Goal: Information Seeking & Learning: Learn about a topic

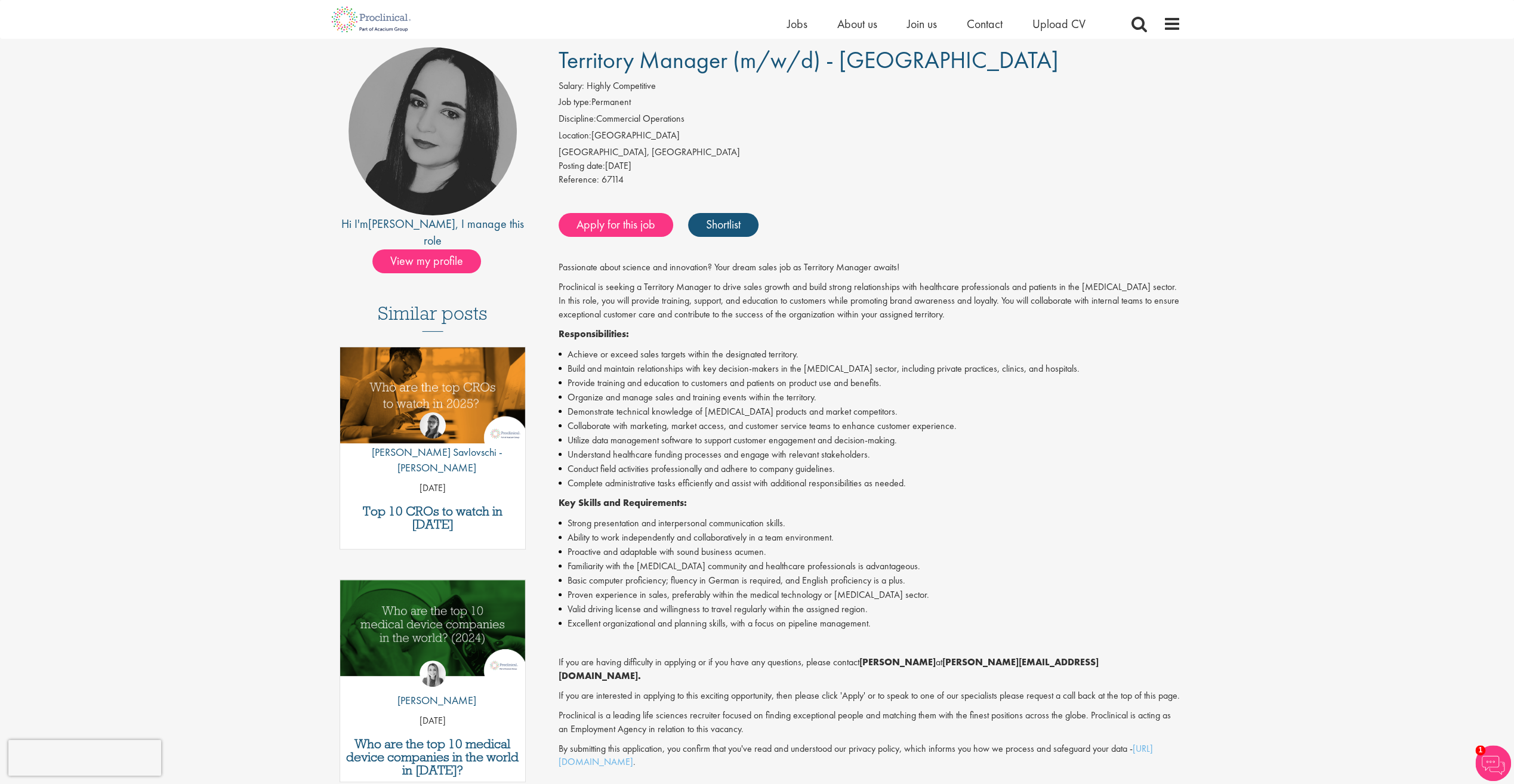
scroll to position [120, 0]
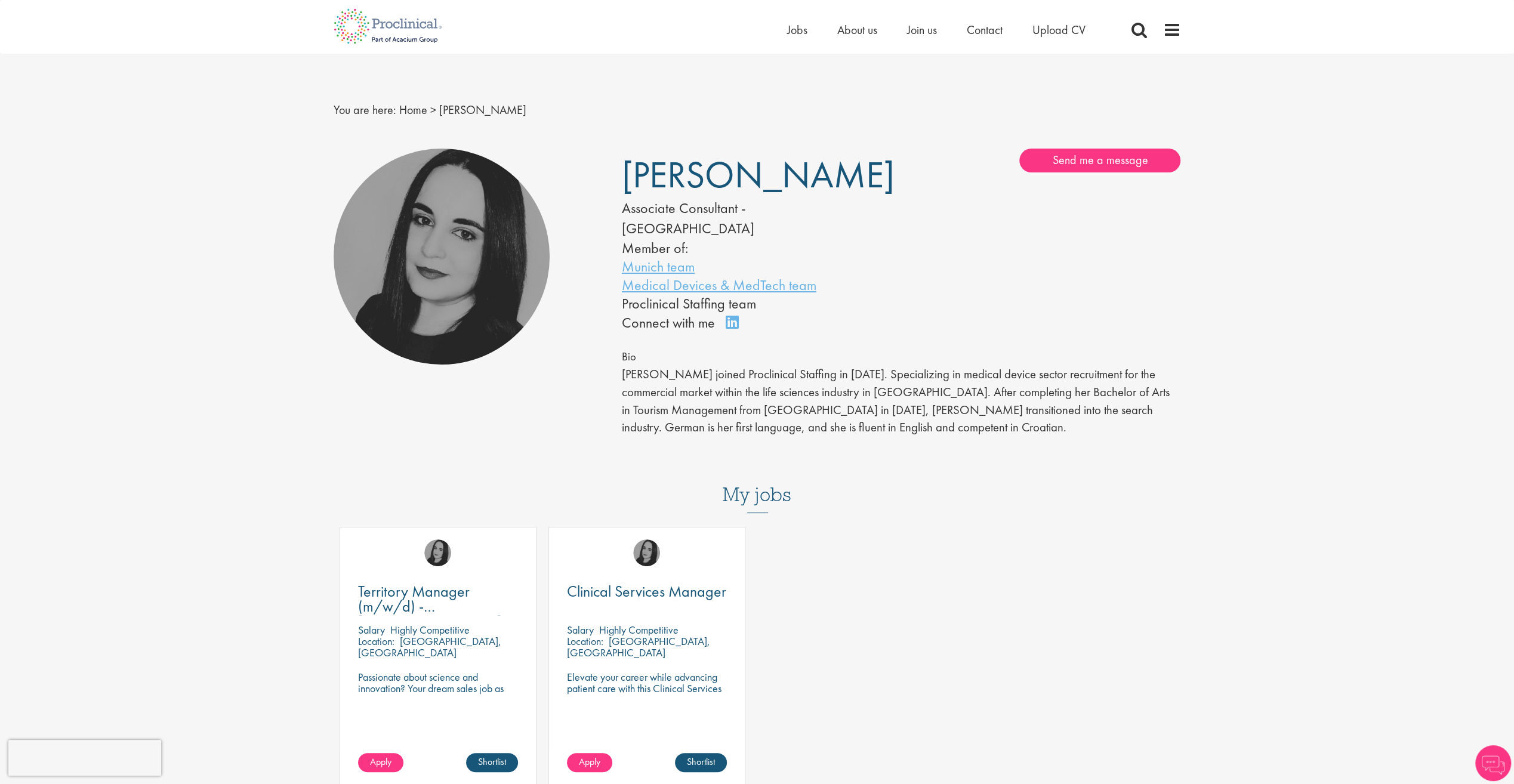
click at [622, 585] on div "Clinical Services Manager" at bounding box center [647, 600] width 160 height 31
click at [630, 581] on span "Clinical Services Manager" at bounding box center [646, 591] width 159 height 20
click at [424, 581] on span "Territory Manager (m/w/d) - [GEOGRAPHIC_DATA]" at bounding box center [430, 606] width 144 height 50
